Goal: Transaction & Acquisition: Purchase product/service

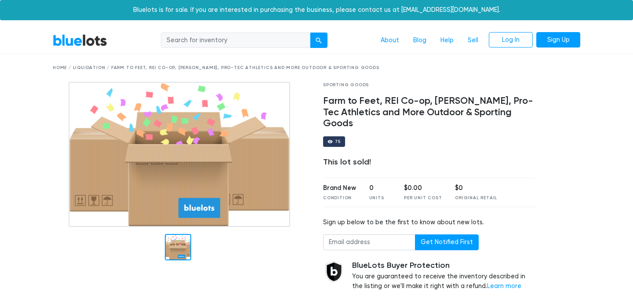
click at [292, 42] on input "search" at bounding box center [235, 41] width 149 height 16
click at [83, 44] on link "BlueLots" at bounding box center [80, 40] width 55 height 13
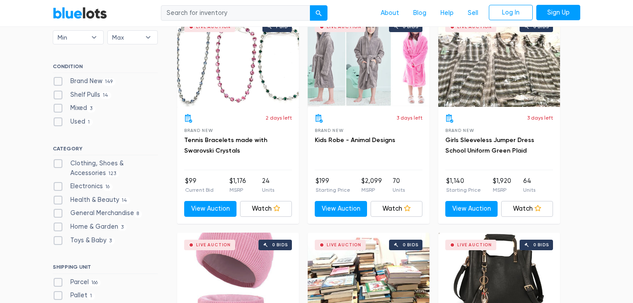
scroll to position [282, 0]
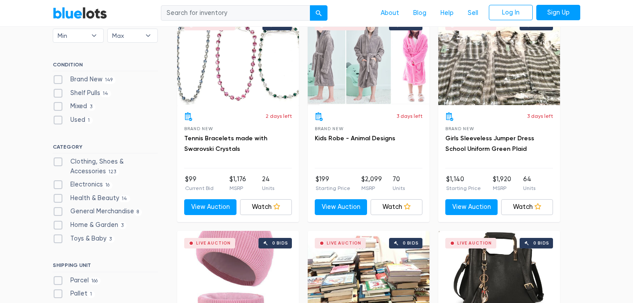
click at [60, 106] on label "Mixed 3" at bounding box center [74, 107] width 43 height 10
click at [58, 106] on input "Mixed 3" at bounding box center [56, 105] width 6 height 6
checkbox input "true"
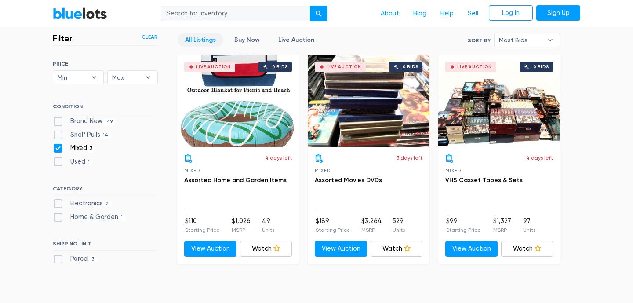
scroll to position [241, 0]
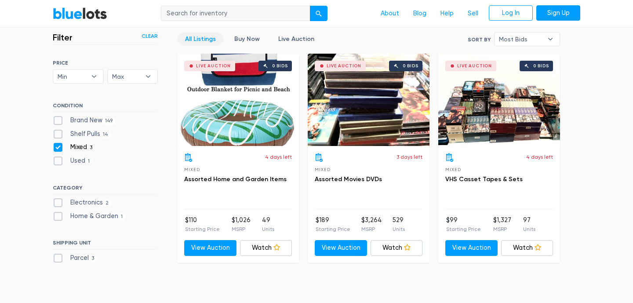
click at [59, 161] on label "Used 1" at bounding box center [73, 161] width 40 height 10
click at [58, 161] on input "Used 1" at bounding box center [56, 159] width 6 height 6
checkbox input "true"
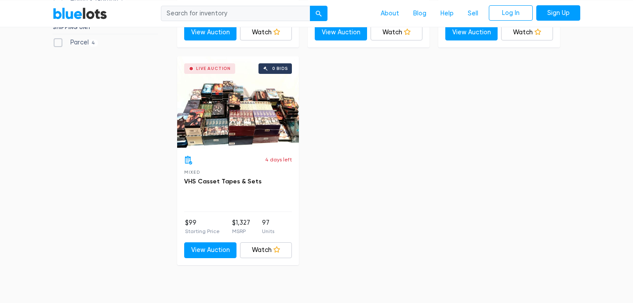
scroll to position [458, 0]
